Goal: Check status: Check status

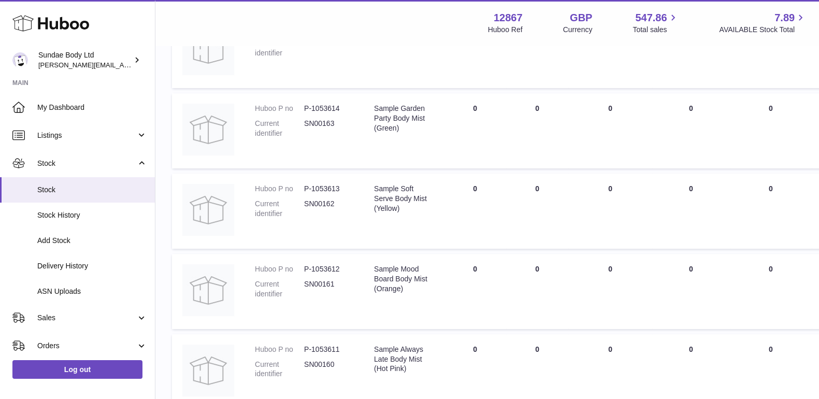
scroll to position [194, 0]
click at [64, 168] on link "Stock" at bounding box center [77, 163] width 155 height 28
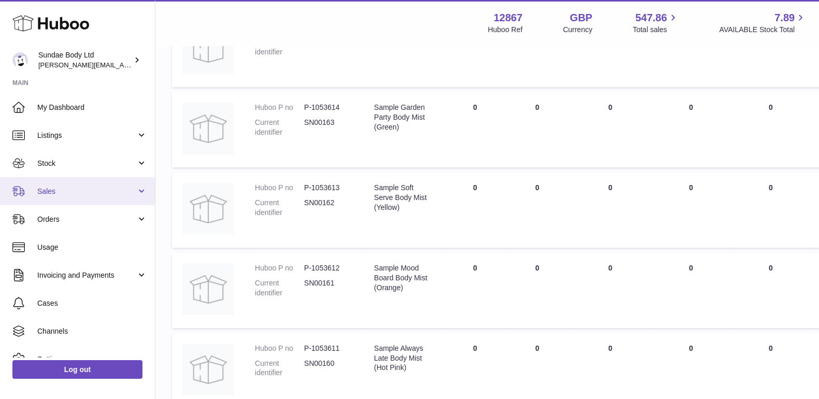
click at [51, 191] on span "Sales" at bounding box center [86, 191] width 99 height 10
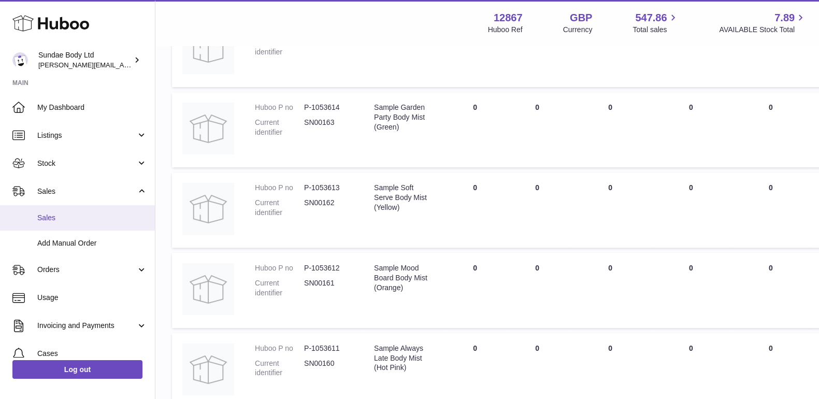
click at [41, 214] on span "Sales" at bounding box center [92, 218] width 110 height 10
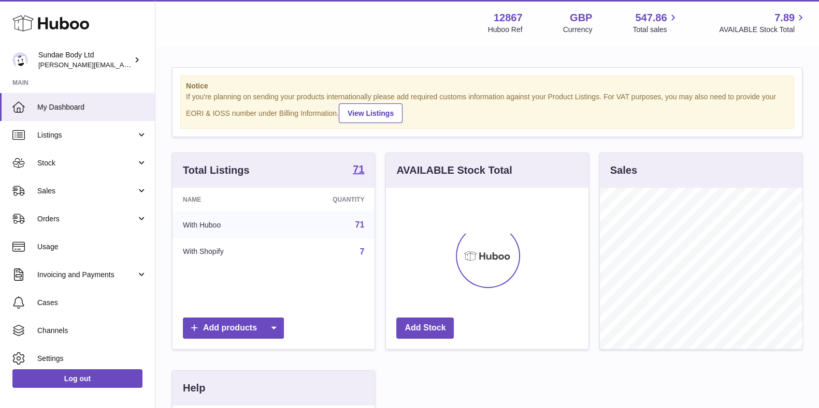
scroll to position [162, 201]
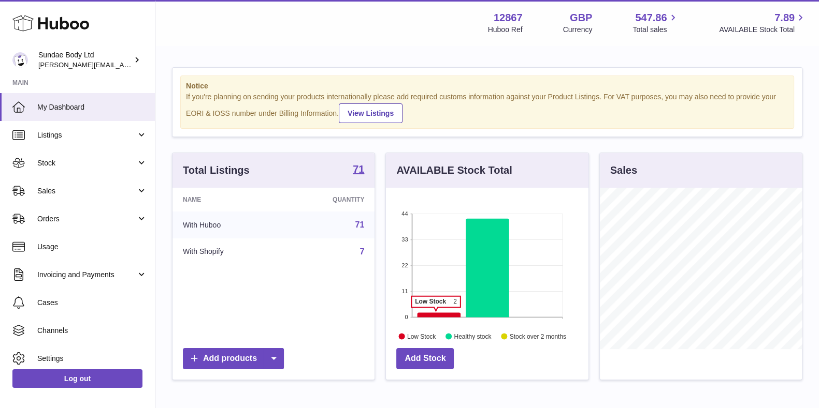
click at [435, 313] on icon at bounding box center [438, 315] width 43 height 5
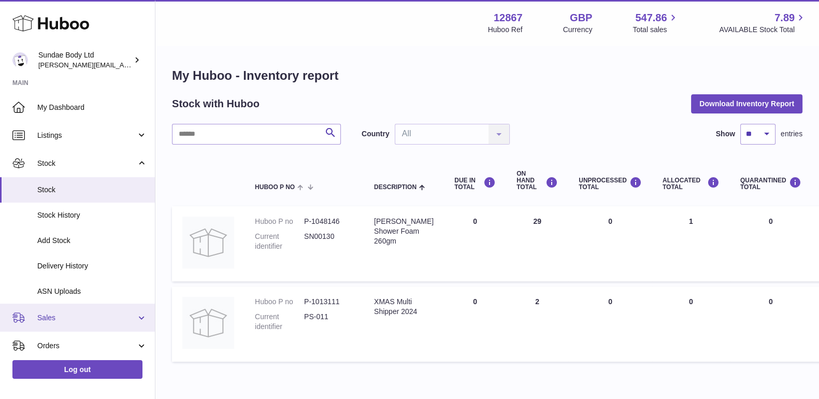
click at [53, 320] on span "Sales" at bounding box center [86, 318] width 99 height 10
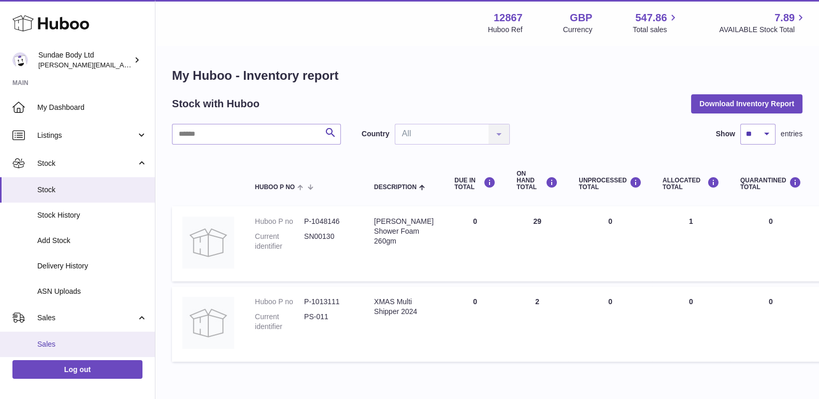
click at [50, 342] on span "Sales" at bounding box center [92, 344] width 110 height 10
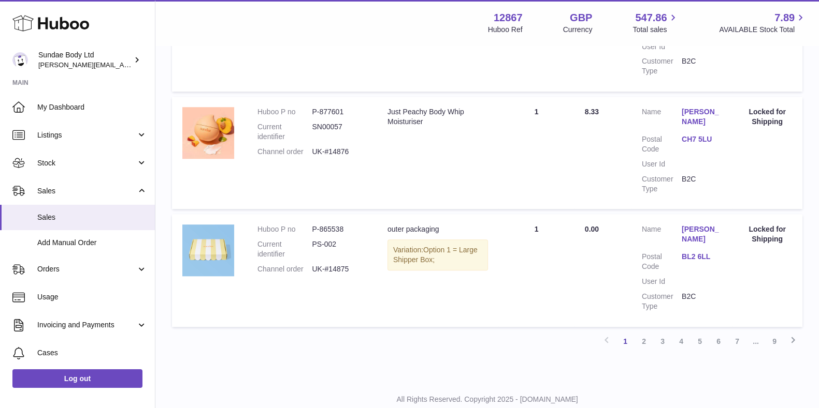
scroll to position [1106, 0]
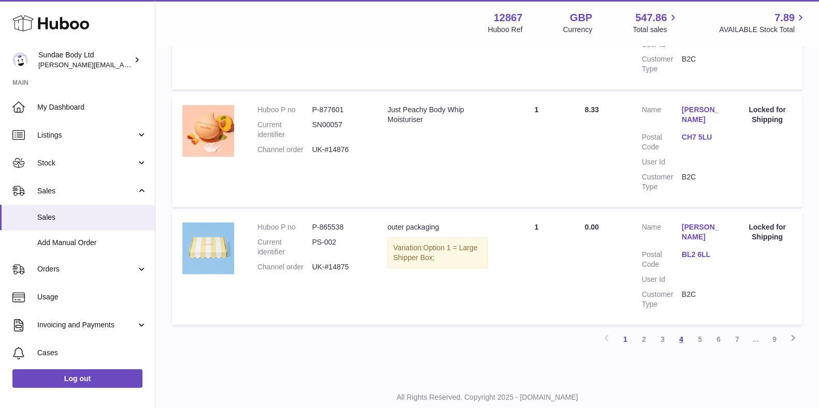
click at [689, 330] on link "4" at bounding box center [680, 339] width 19 height 19
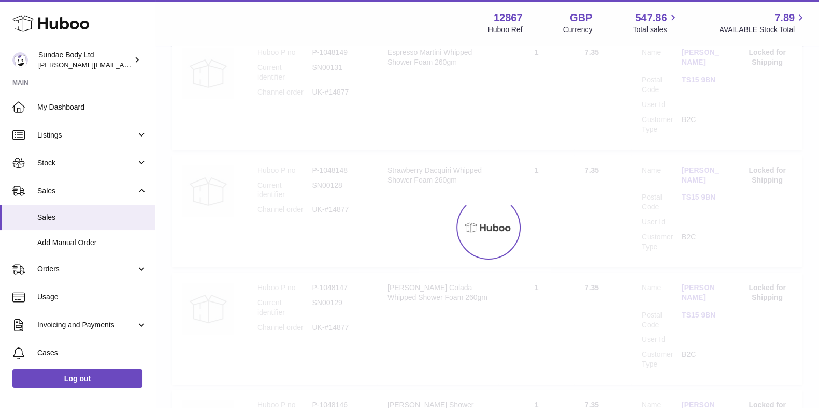
scroll to position [47, 0]
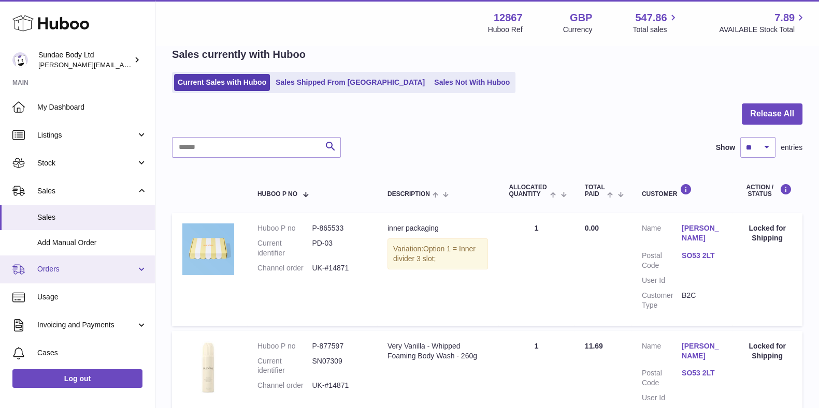
click at [53, 265] on span "Orders" at bounding box center [86, 270] width 99 height 10
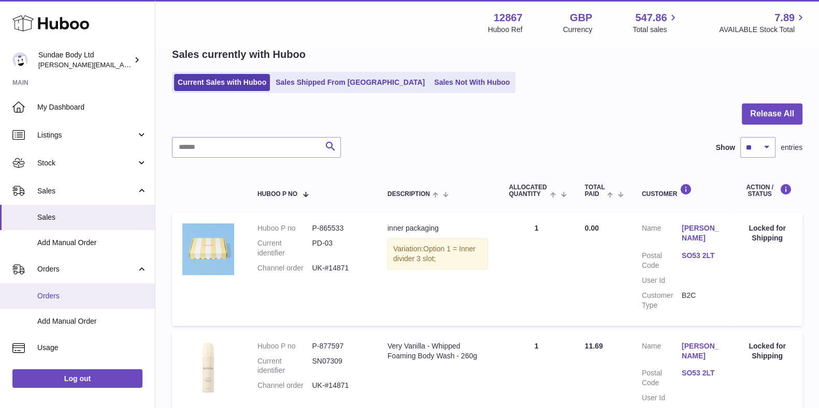
click at [51, 293] on span "Orders" at bounding box center [92, 296] width 110 height 10
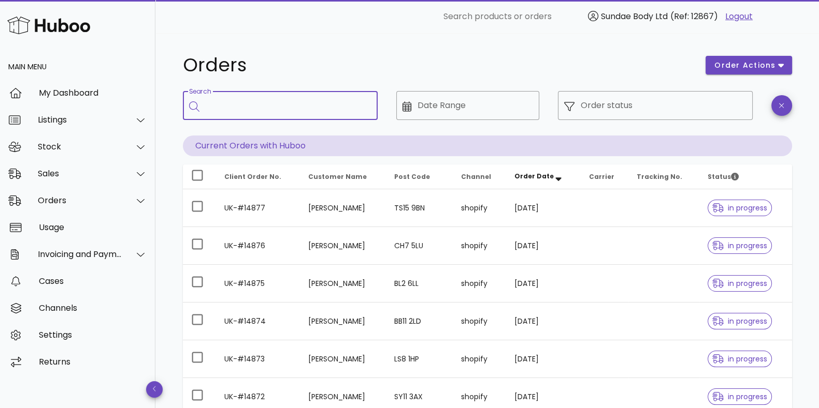
click at [283, 110] on input "Search" at bounding box center [288, 105] width 164 height 17
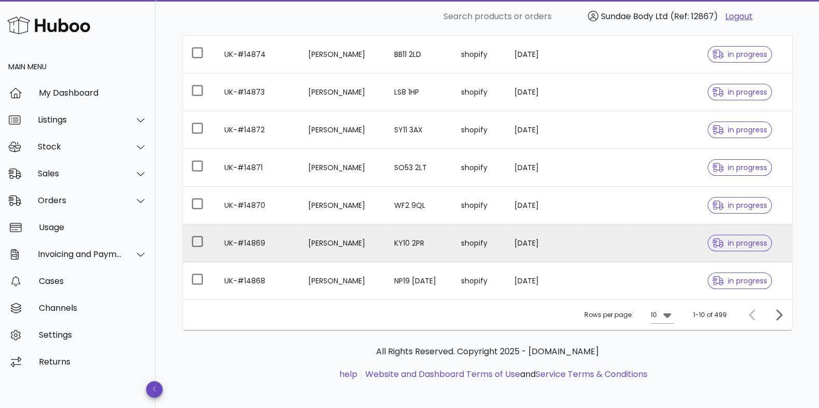
scroll to position [272, 0]
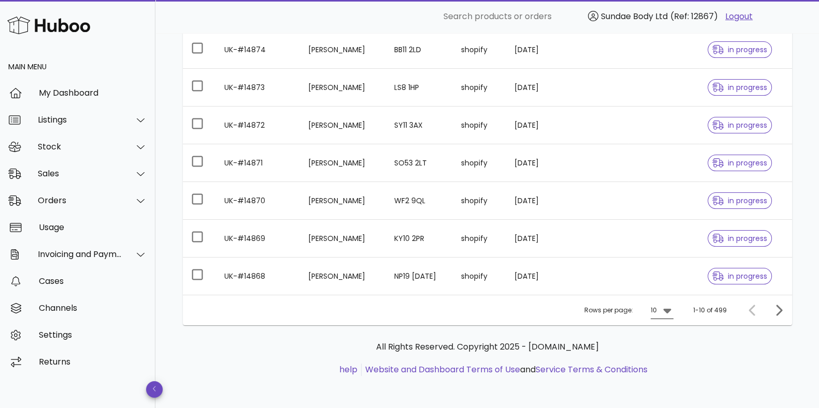
click at [668, 310] on icon at bounding box center [667, 311] width 8 height 5
click at [667, 370] on div "50" at bounding box center [665, 367] width 10 height 10
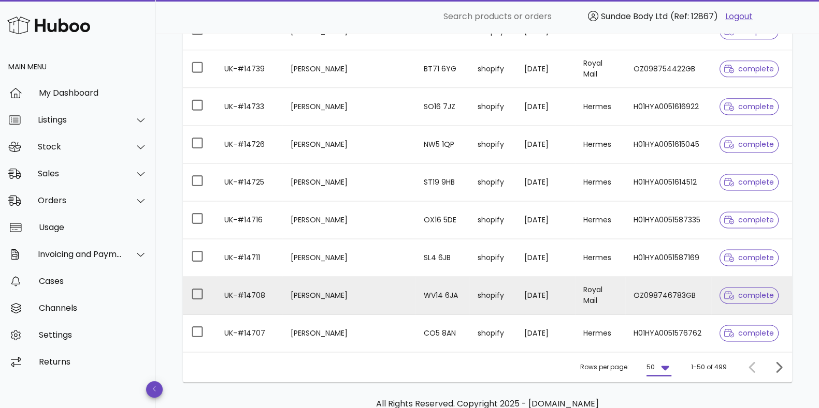
scroll to position [1779, 0]
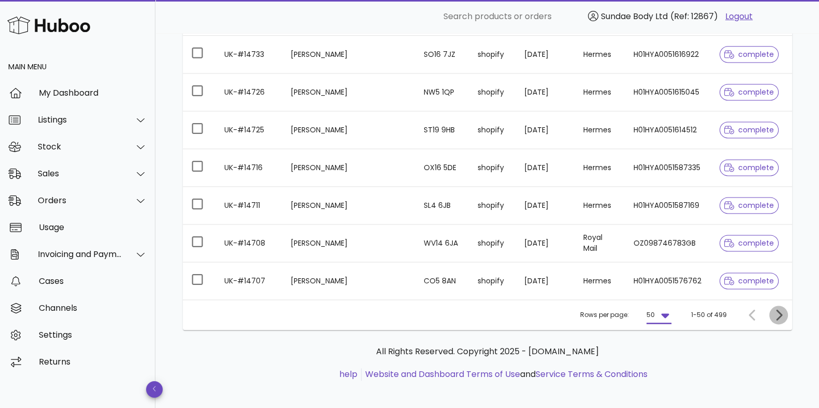
click at [779, 313] on icon "Next page" at bounding box center [778, 315] width 12 height 12
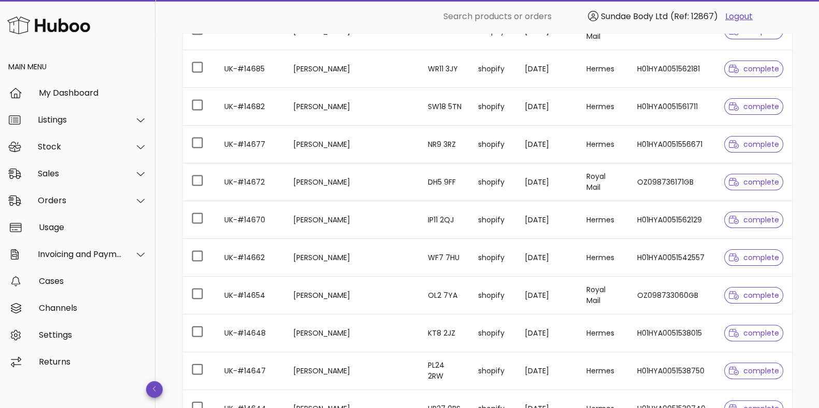
scroll to position [226, 0]
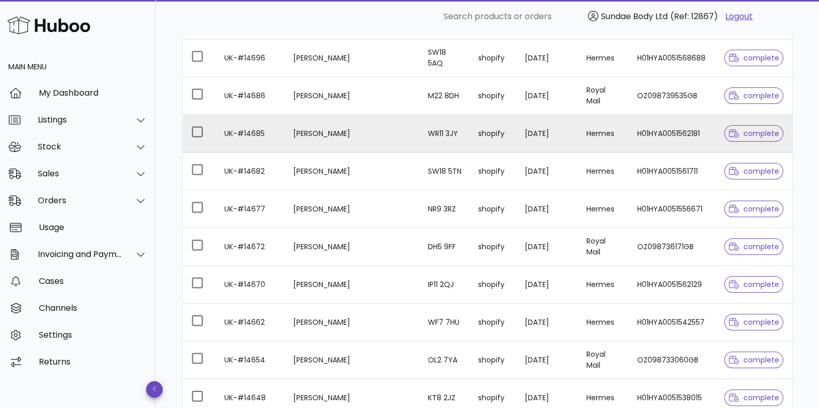
click at [652, 133] on td "H01HYA0051562181" at bounding box center [672, 134] width 87 height 38
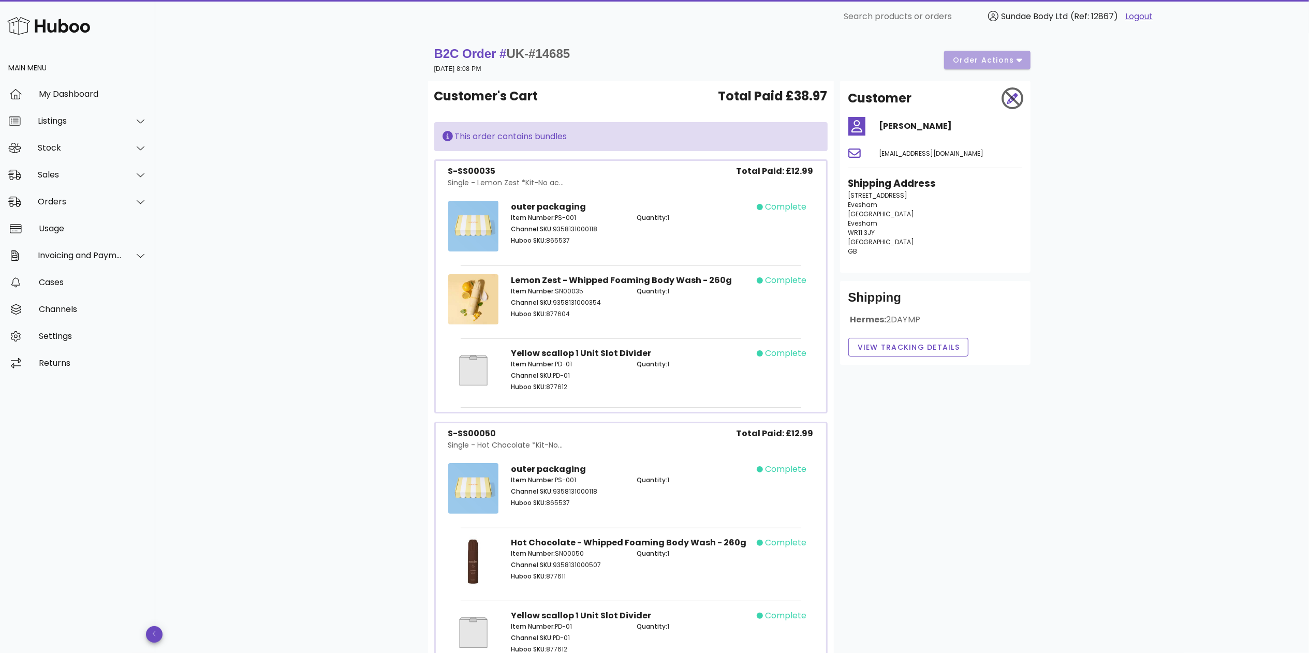
drag, startPoint x: 817, startPoint y: 0, endPoint x: 986, endPoint y: 243, distance: 296.1
click at [818, 243] on p "[STREET_ADDRESS]" at bounding box center [936, 223] width 174 height 65
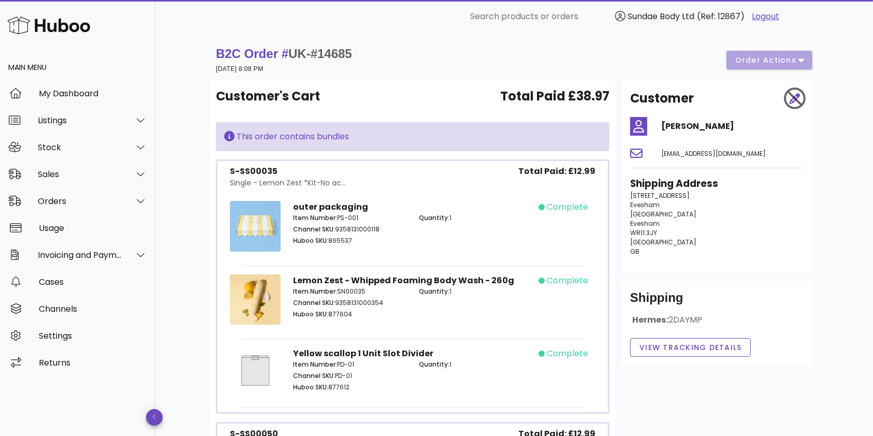
drag, startPoint x: 35, startPoint y: 1, endPoint x: 520, endPoint y: 70, distance: 490.1
click at [520, 70] on div "B2C Order # UK-#14685 [DATE] 8:08 PM order actions" at bounding box center [514, 60] width 596 height 29
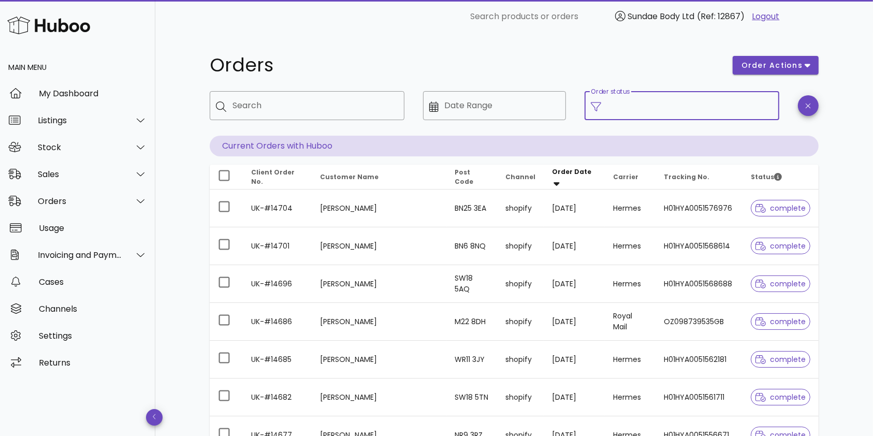
click at [653, 102] on input "Order status" at bounding box center [690, 105] width 166 height 17
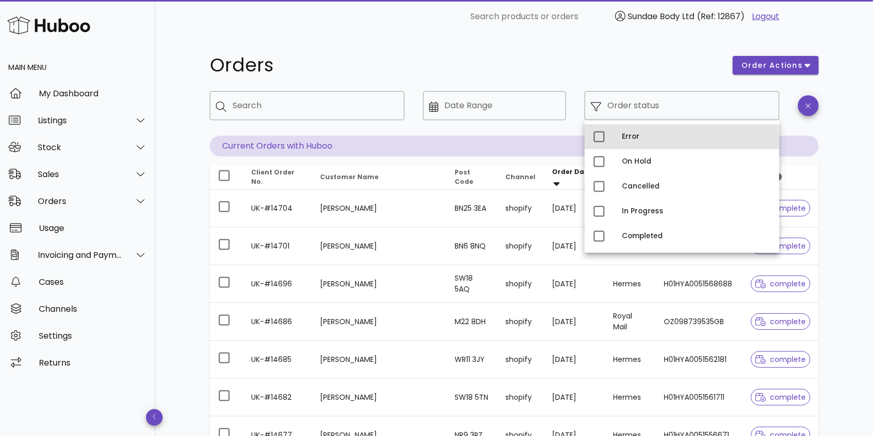
click at [634, 134] on div "Error" at bounding box center [696, 137] width 149 height 8
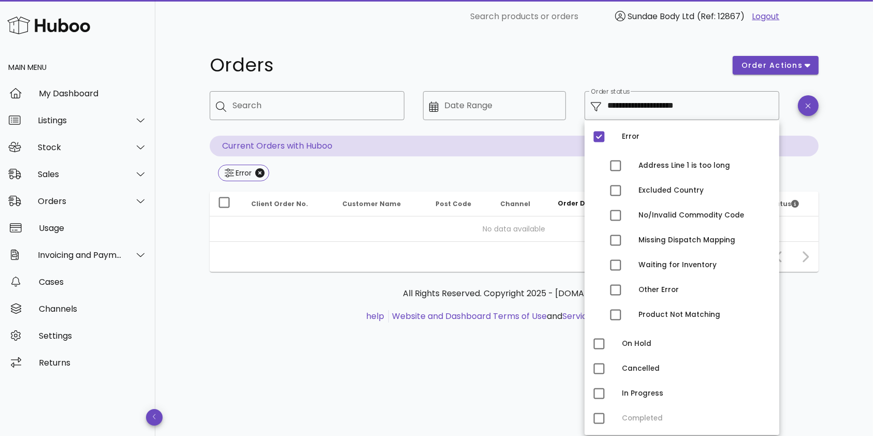
click at [531, 171] on div "Error" at bounding box center [514, 174] width 609 height 19
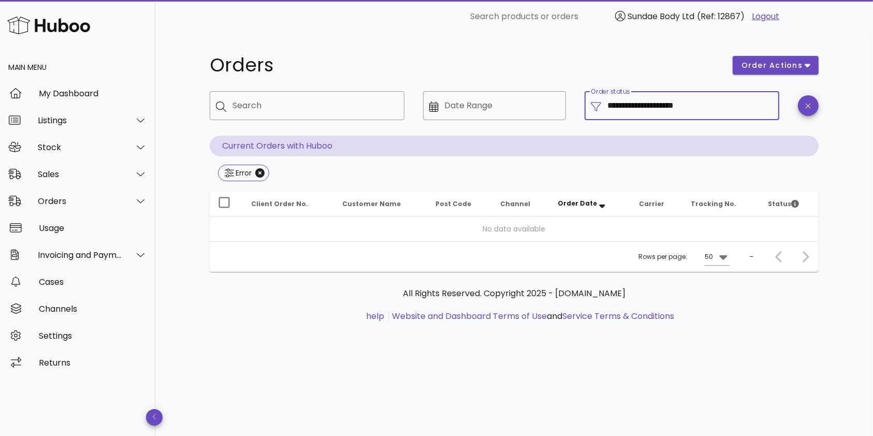
click at [680, 111] on input "**********" at bounding box center [690, 105] width 166 height 17
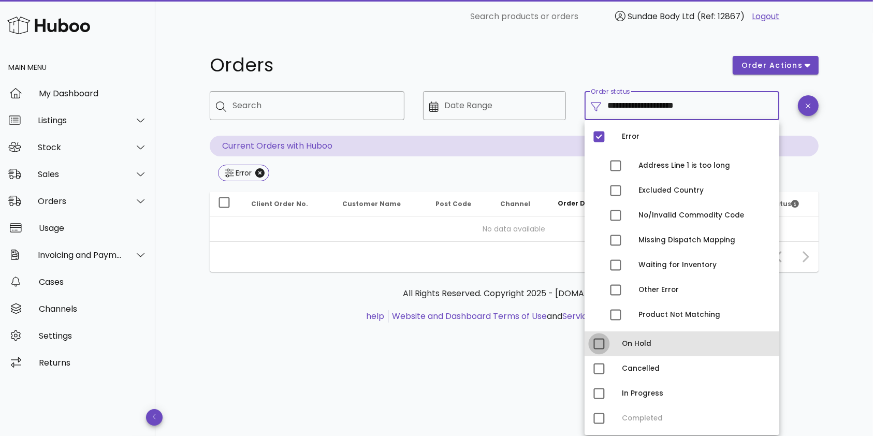
click at [603, 347] on div at bounding box center [599, 344] width 18 height 18
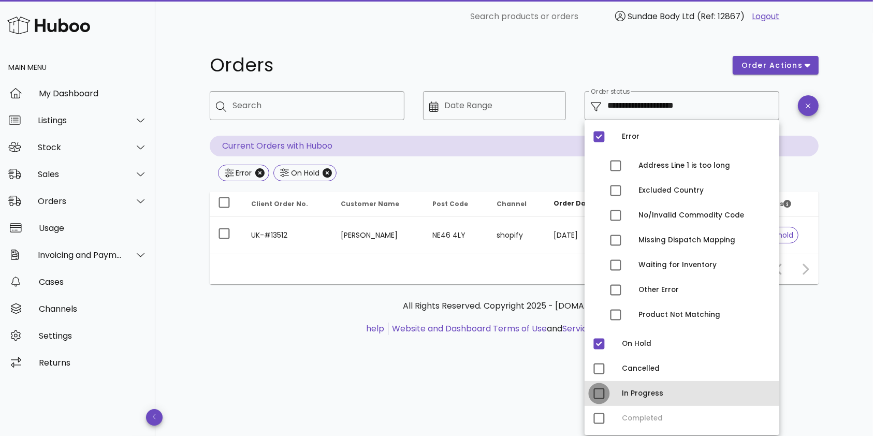
click at [601, 395] on div at bounding box center [599, 394] width 18 height 18
type input "**********"
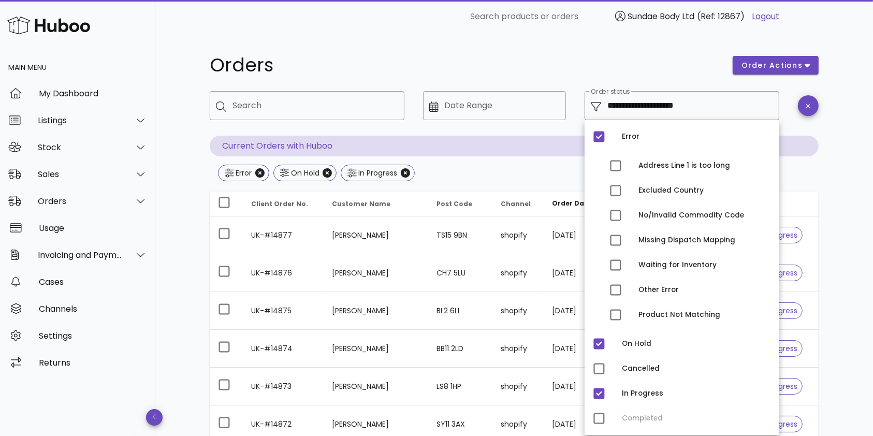
click at [522, 391] on td "shopify" at bounding box center [517, 387] width 51 height 38
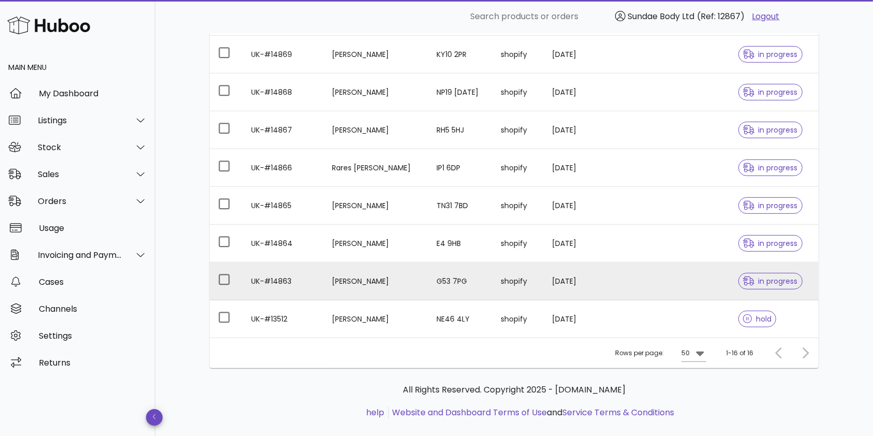
scroll to position [498, 0]
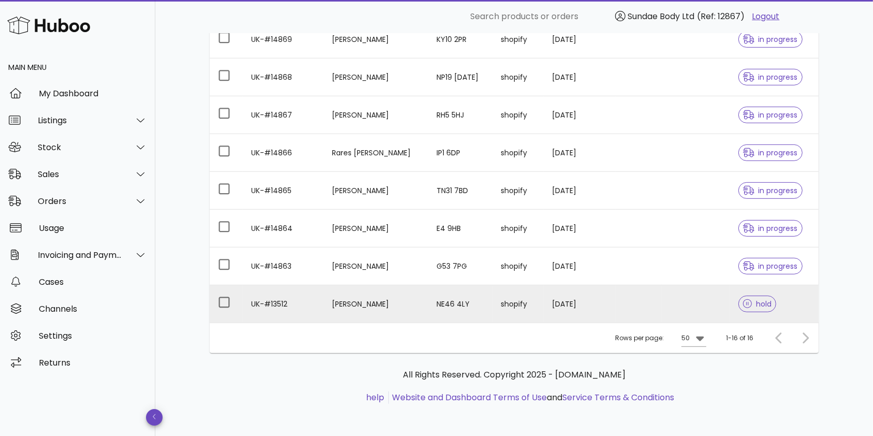
click at [518, 298] on td "shopify" at bounding box center [517, 303] width 51 height 37
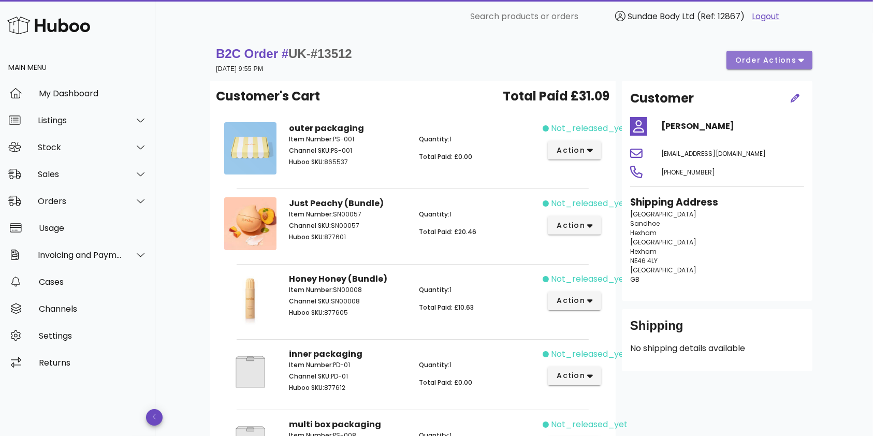
click at [799, 60] on icon "button" at bounding box center [801, 61] width 6 height 4
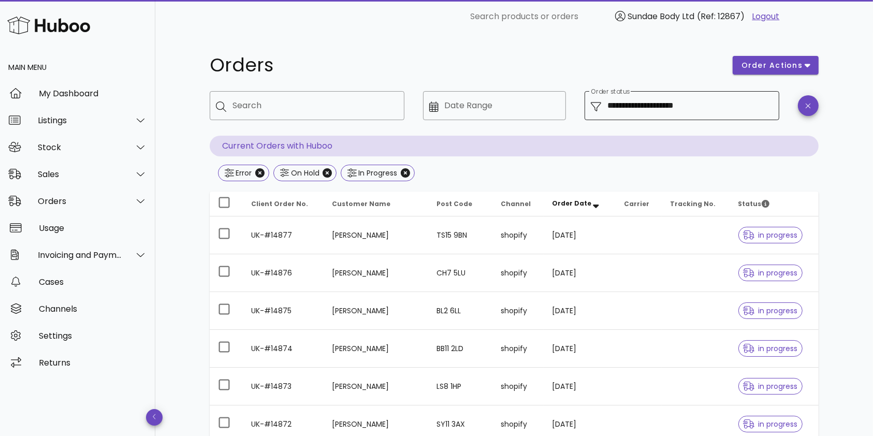
click at [706, 106] on input "**********" at bounding box center [690, 105] width 166 height 17
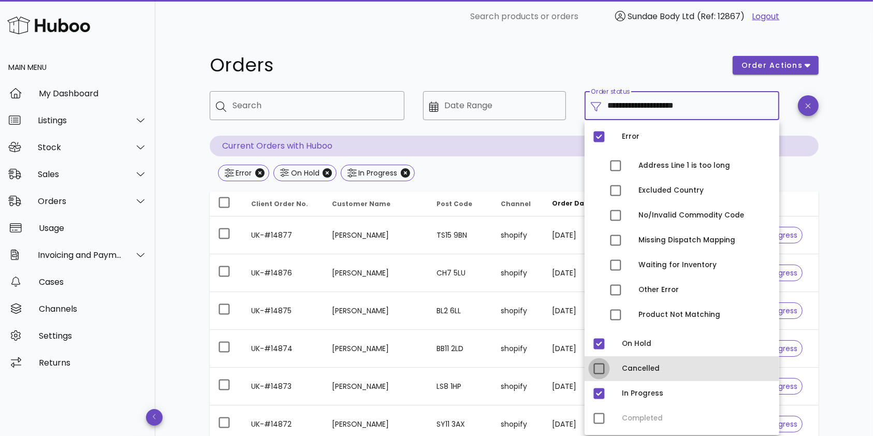
click at [601, 371] on div at bounding box center [599, 369] width 18 height 18
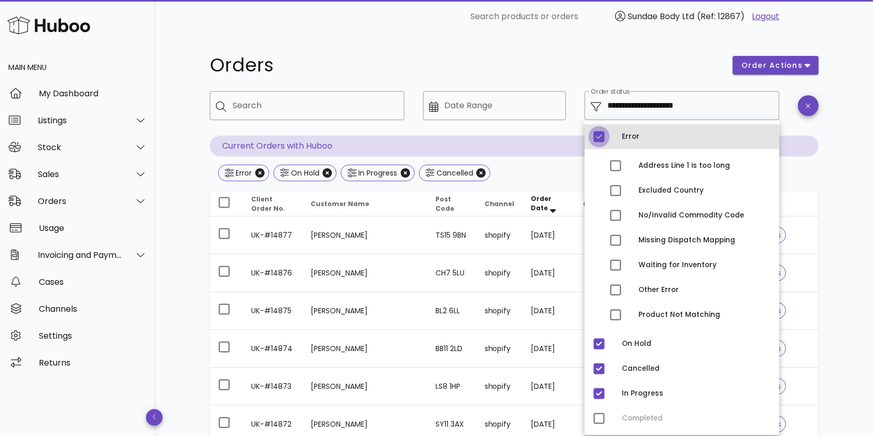
click at [597, 137] on div at bounding box center [599, 137] width 18 height 18
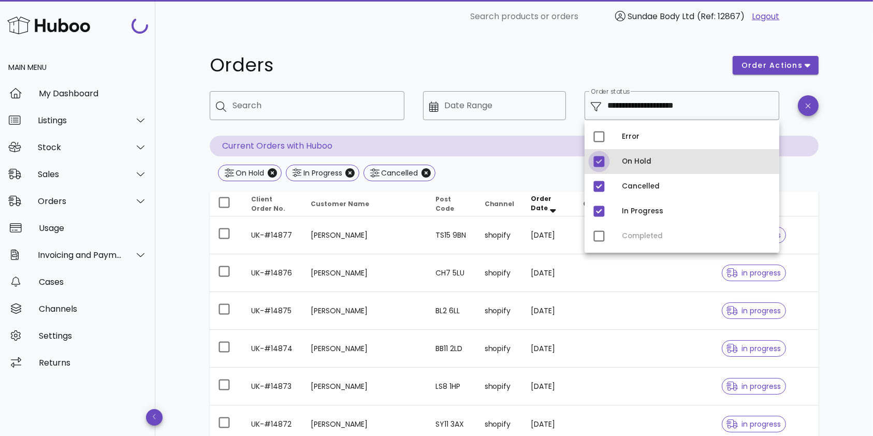
click at [601, 164] on div at bounding box center [599, 162] width 18 height 18
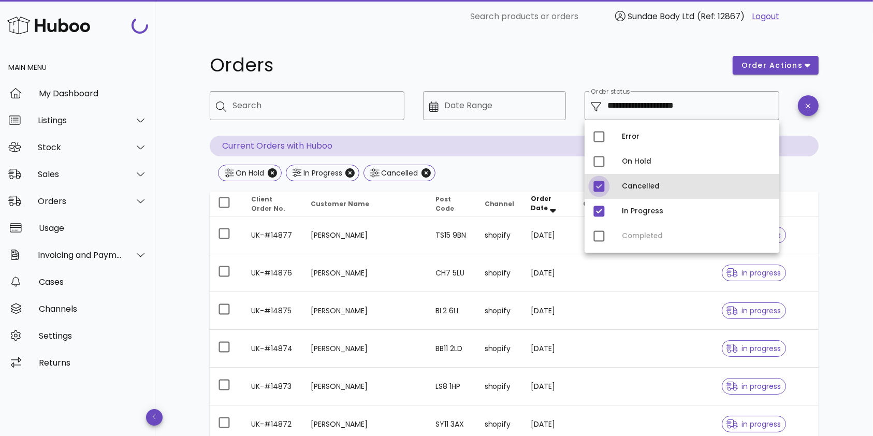
click at [603, 182] on div at bounding box center [599, 187] width 18 height 18
type input "**********"
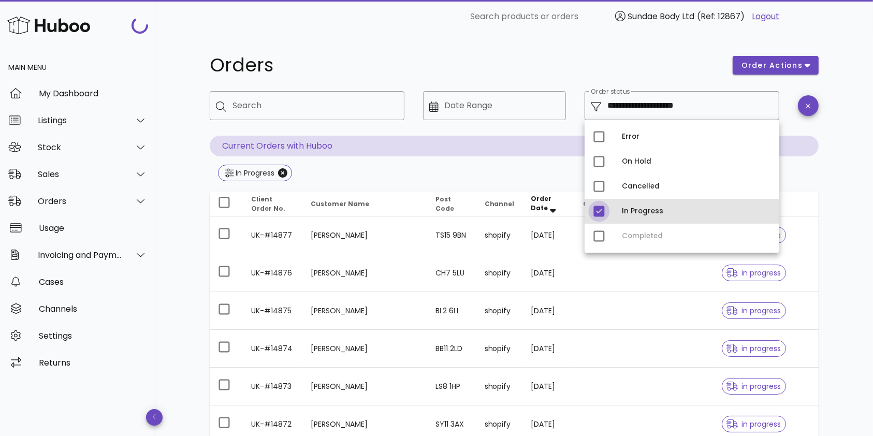
click at [601, 205] on div at bounding box center [599, 211] width 18 height 18
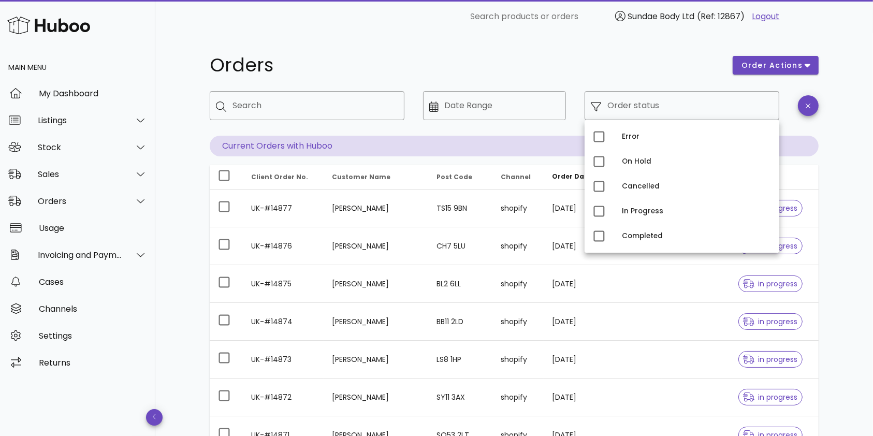
click at [396, 139] on div "​ Search" at bounding box center [306, 113] width 207 height 57
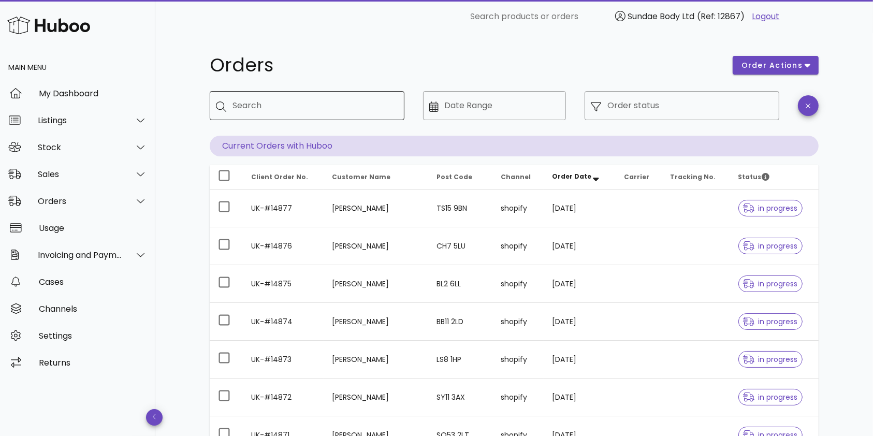
click at [304, 111] on input "Search" at bounding box center [314, 105] width 164 height 17
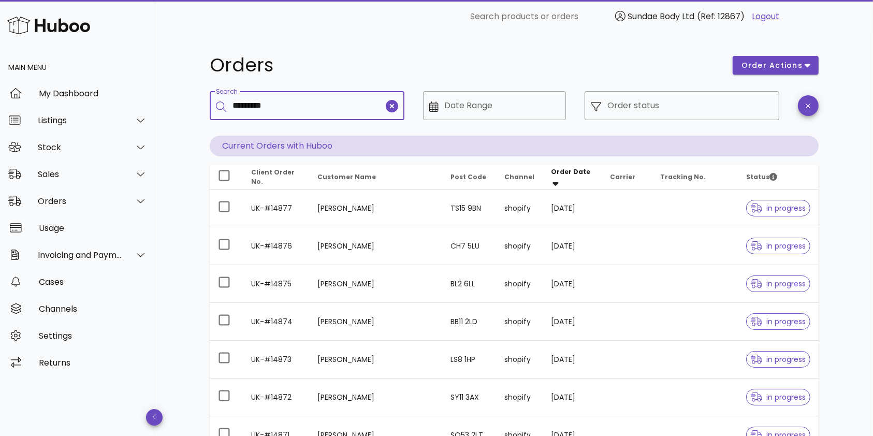
type input "*********"
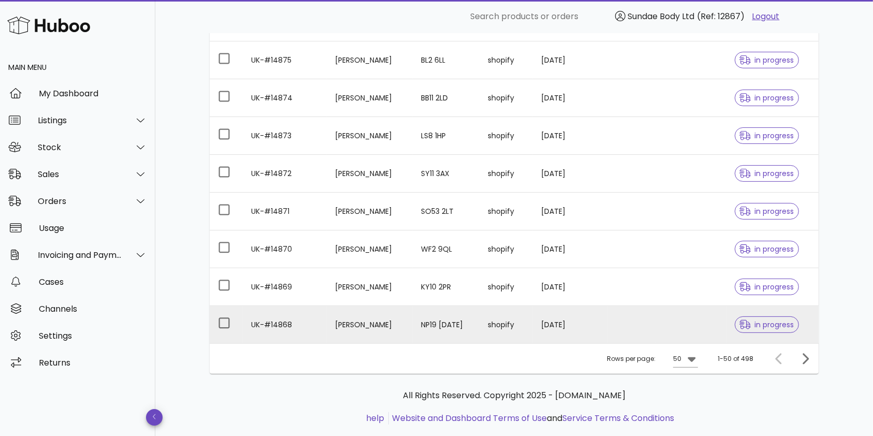
scroll to position [272, 0]
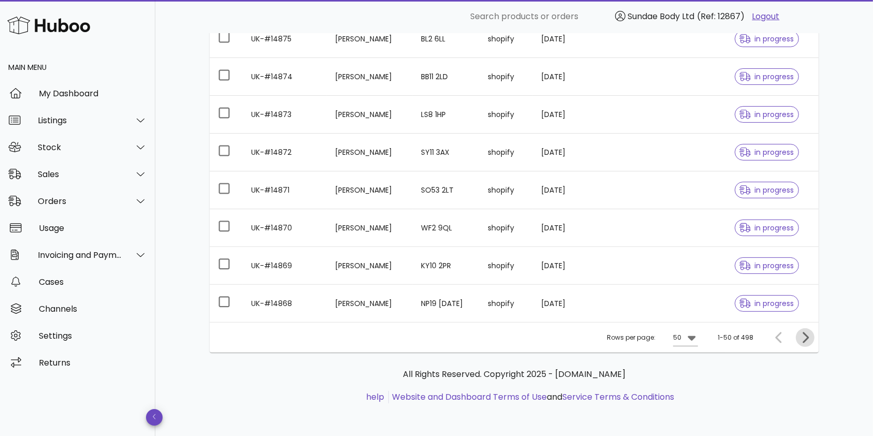
click at [803, 335] on icon "Next page" at bounding box center [805, 337] width 12 height 12
